Goal: Task Accomplishment & Management: Use online tool/utility

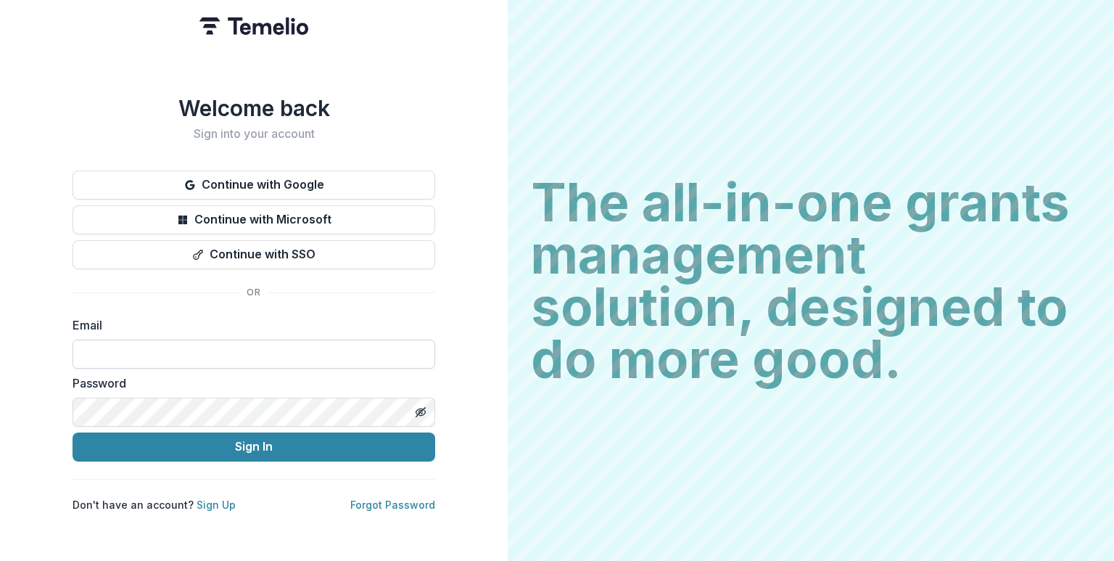
click at [194, 344] on input at bounding box center [254, 353] width 363 height 29
type input "**********"
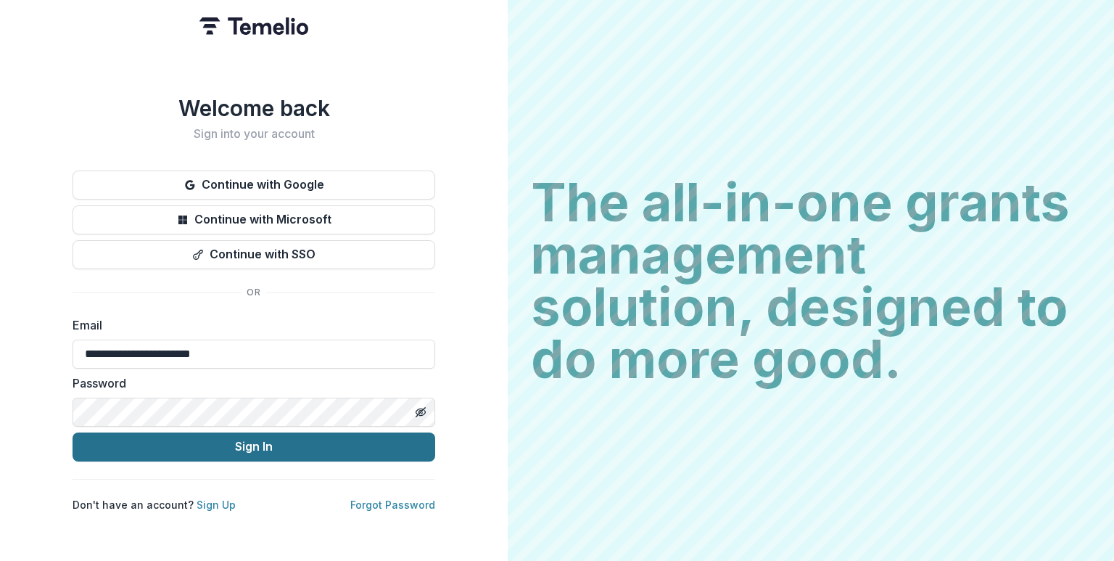
click at [235, 442] on button "Sign In" at bounding box center [254, 446] width 363 height 29
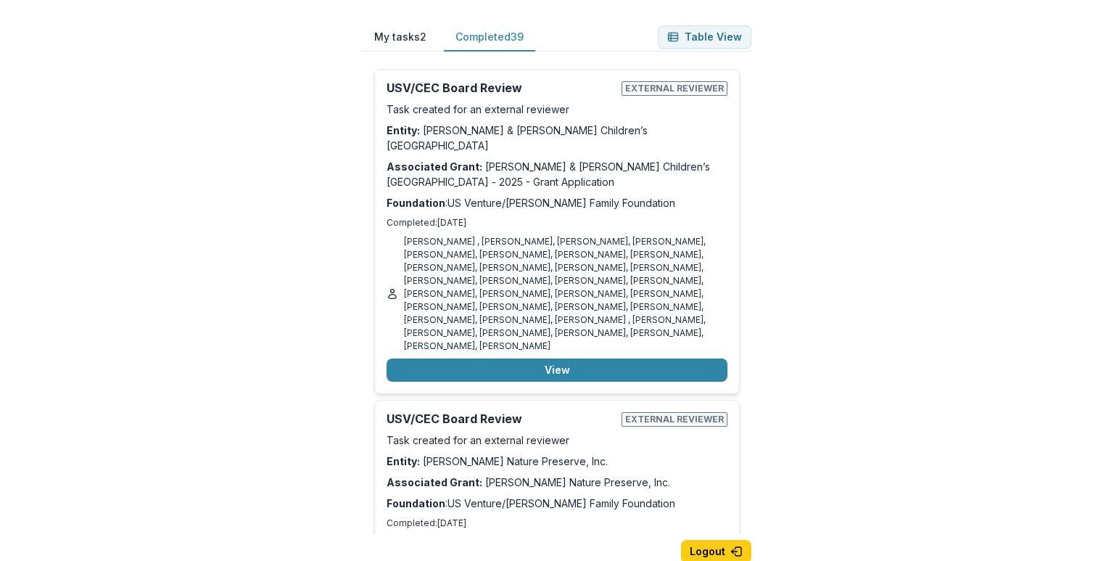
click at [501, 34] on button "Completed 39" at bounding box center [489, 37] width 91 height 28
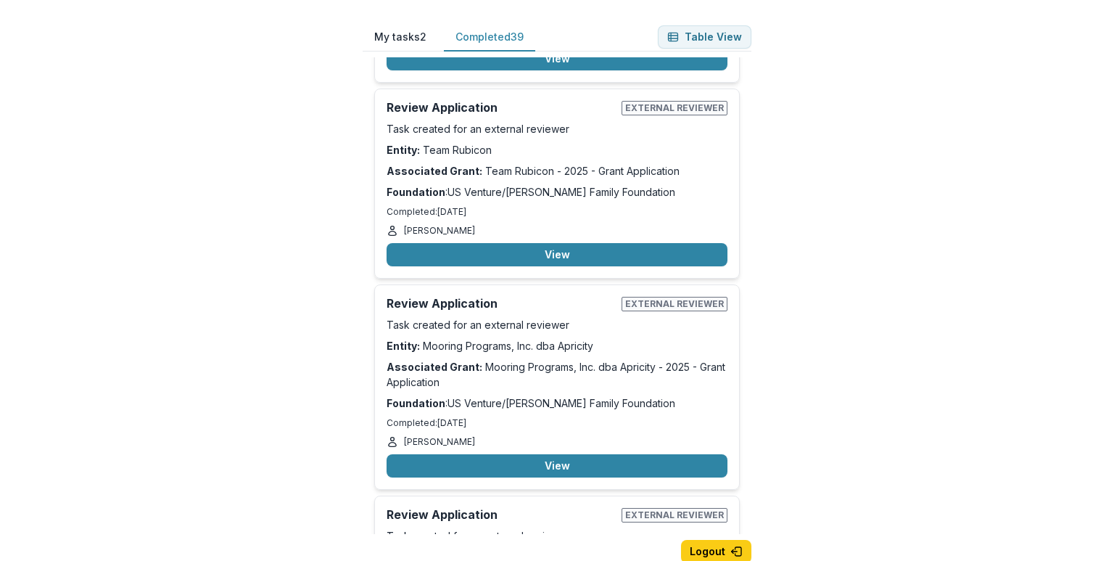
scroll to position [8352, 0]
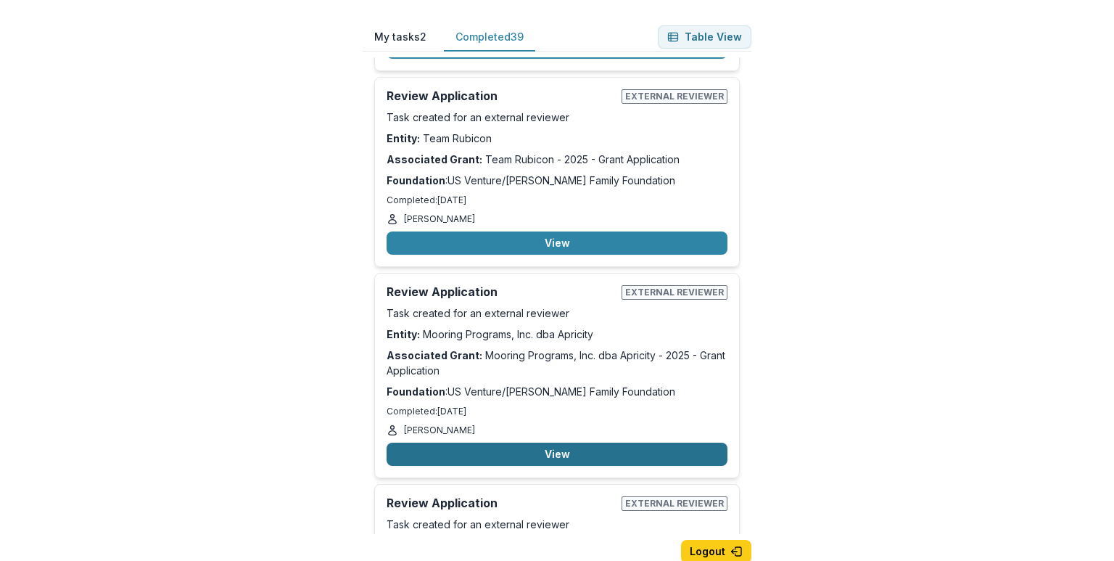
click at [570, 442] on button "View" at bounding box center [557, 453] width 341 height 23
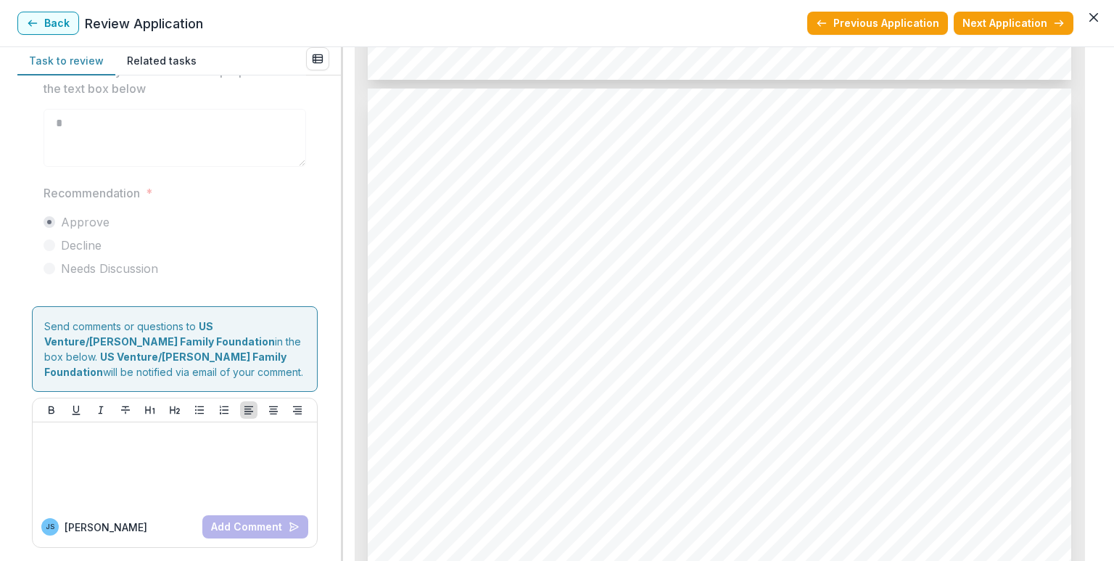
scroll to position [10109, 0]
click at [1020, 32] on button "Next Application" at bounding box center [1014, 23] width 120 height 23
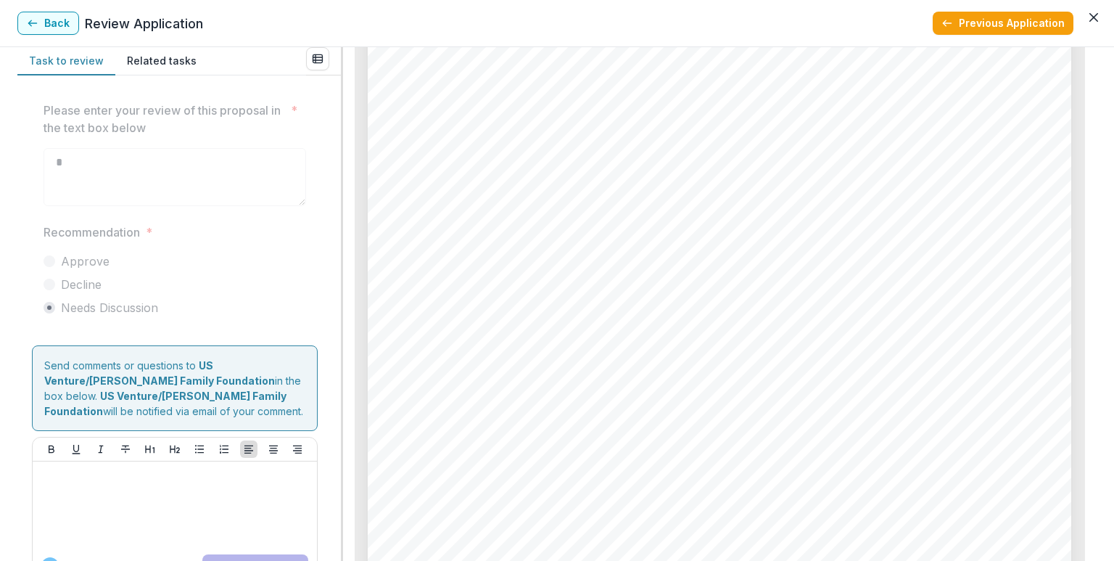
scroll to position [3408, 0]
click at [20, 29] on button "Back" at bounding box center [48, 23] width 62 height 23
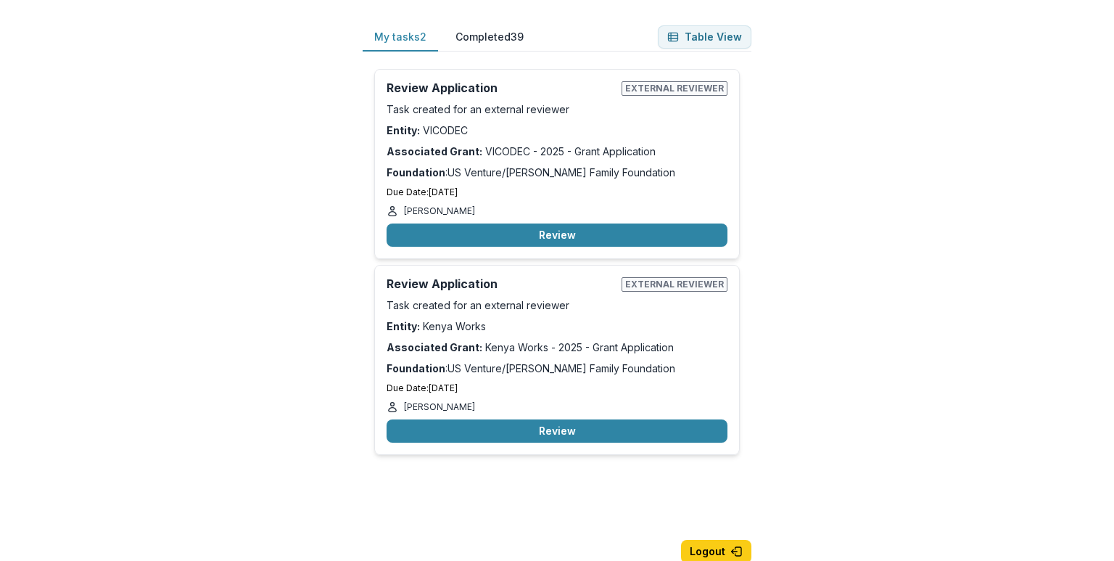
click at [506, 41] on button "Completed 39" at bounding box center [489, 37] width 91 height 28
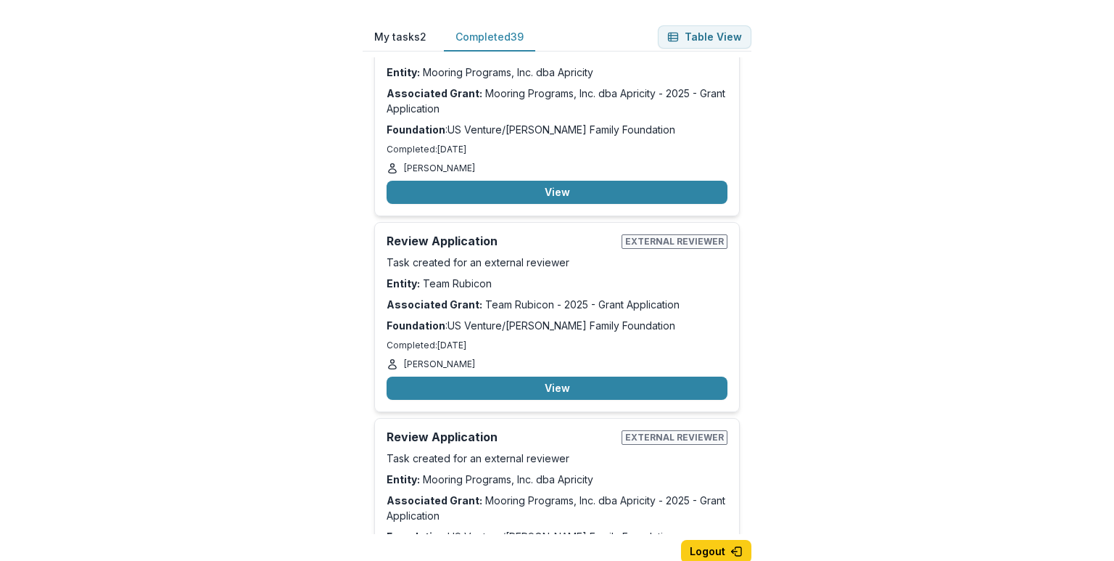
scroll to position [8135, 0]
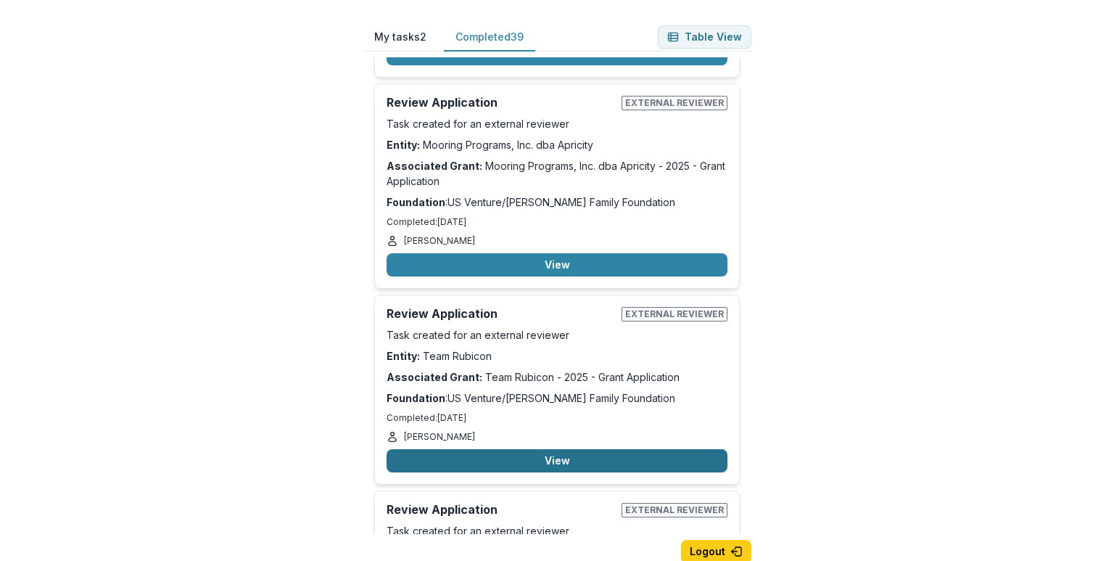
click at [584, 449] on button "View" at bounding box center [557, 460] width 341 height 23
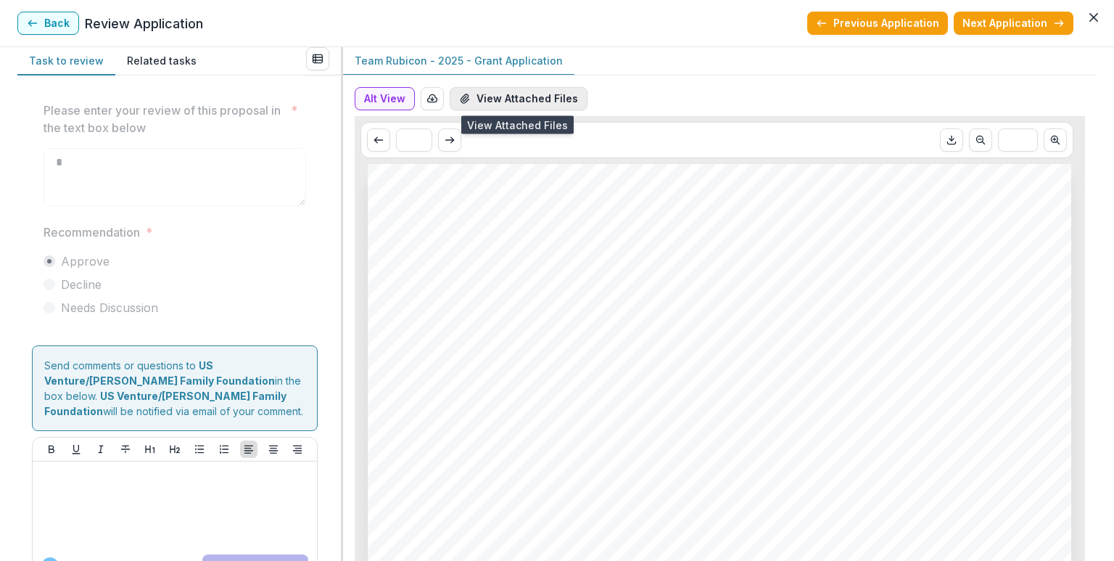
click at [516, 95] on button "View Attached Files" at bounding box center [519, 98] width 138 height 23
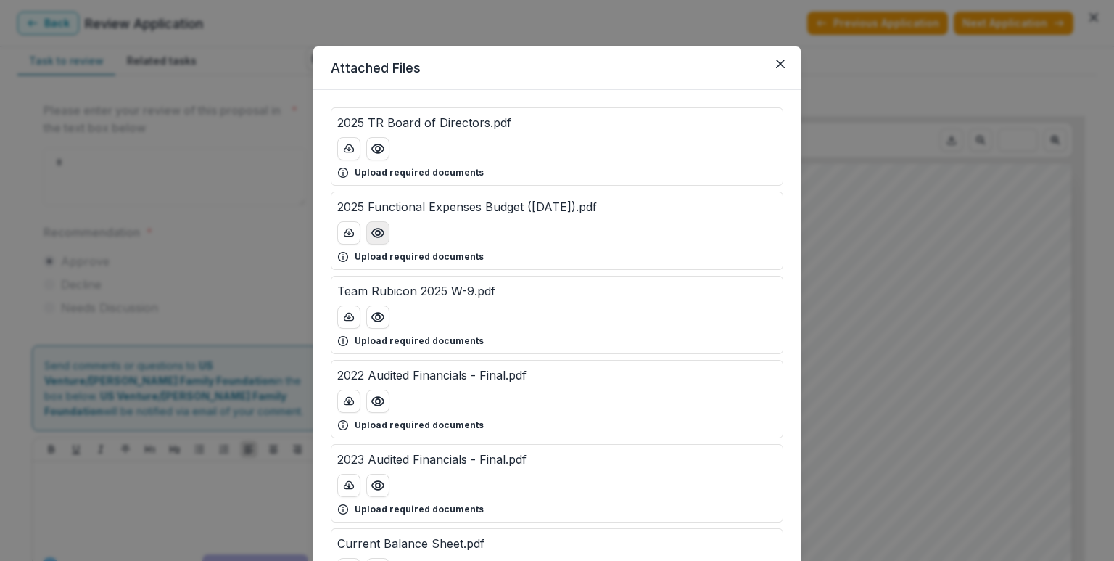
click at [379, 231] on icon "Preview 2025 Functional Expenses Budget (2025.05.20).pdf" at bounding box center [378, 233] width 15 height 15
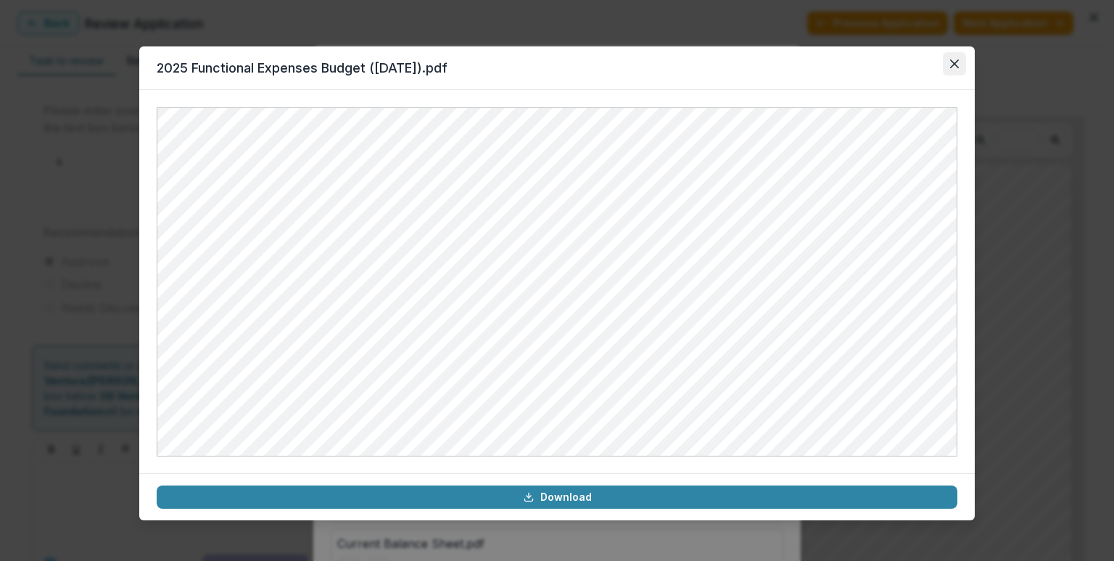
click at [962, 67] on button "Close" at bounding box center [954, 63] width 23 height 23
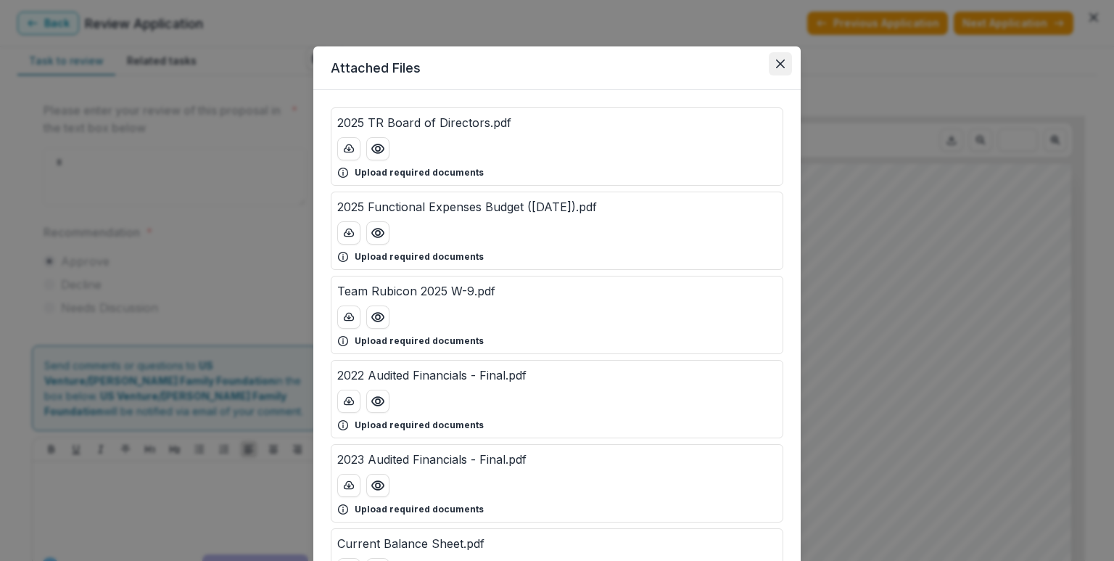
click at [776, 62] on icon "Close" at bounding box center [780, 63] width 9 height 9
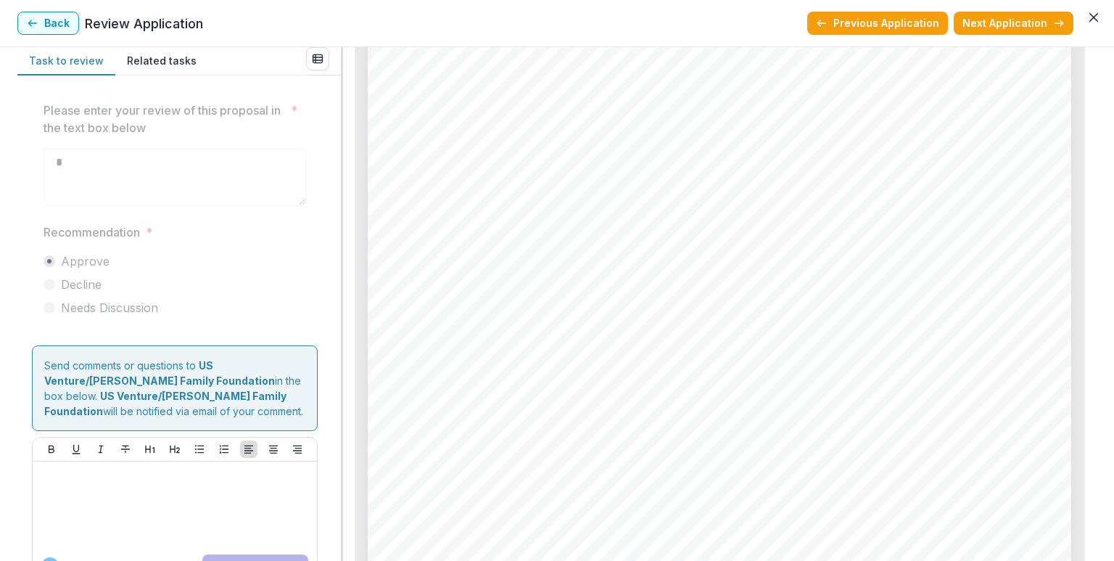
scroll to position [3481, 0]
